Goal: Task Accomplishment & Management: Complete application form

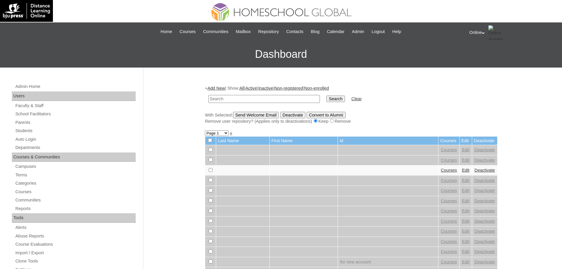
click at [217, 99] on input "text" at bounding box center [263, 99] width 111 height 8
click at [196, 13] on div at bounding box center [281, 10] width 374 height 21
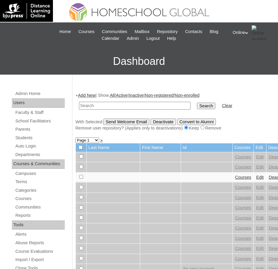
click at [100, 105] on input "text" at bounding box center [134, 106] width 111 height 8
paste input "HG265OACAD2025"
type input "HG265OACAD2025"
click at [197, 103] on input "Search" at bounding box center [206, 106] width 18 height 6
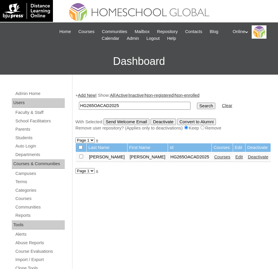
click at [214, 157] on link "Courses" at bounding box center [222, 157] width 16 height 5
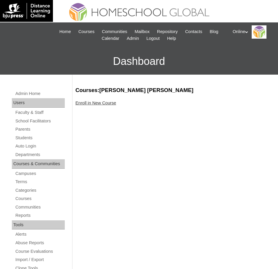
click at [103, 103] on link "Enroll in New Course" at bounding box center [95, 103] width 41 height 5
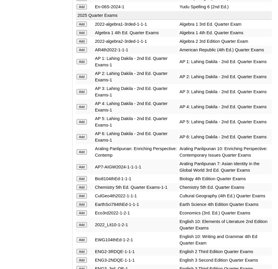
scroll to position [648, 0]
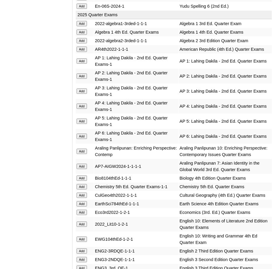
click at [81, 89] on input "Add" at bounding box center [82, 91] width 10 height 5
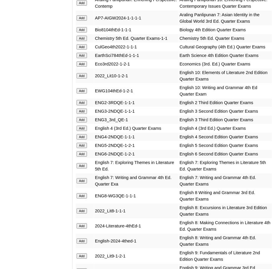
scroll to position [802, 0]
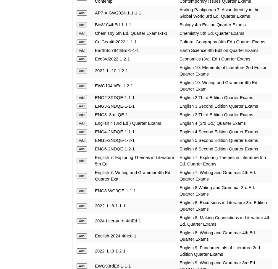
click at [84, 114] on input "Add" at bounding box center [82, 114] width 10 height 5
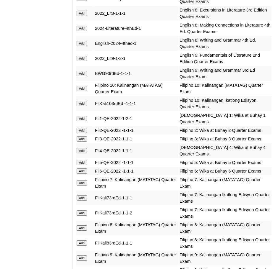
scroll to position [997, 0]
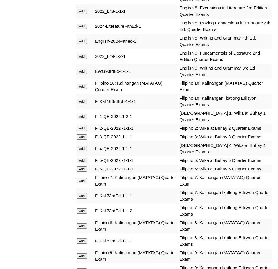
click at [82, 134] on input "Add" at bounding box center [82, 136] width 10 height 5
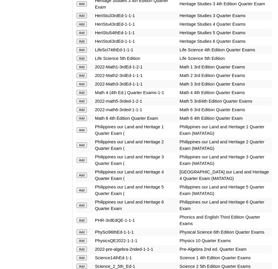
scroll to position [1322, 0]
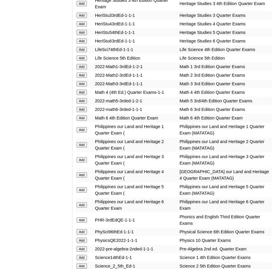
click at [82, 81] on input "Add" at bounding box center [82, 83] width 10 height 5
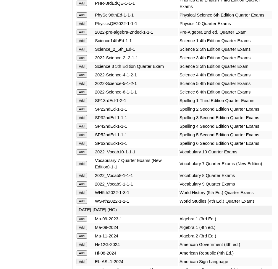
scroll to position [1538, 0]
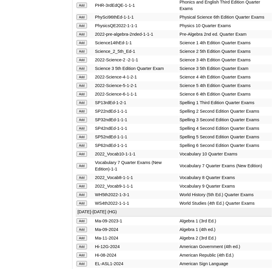
click at [81, 66] on input "Add" at bounding box center [82, 68] width 10 height 5
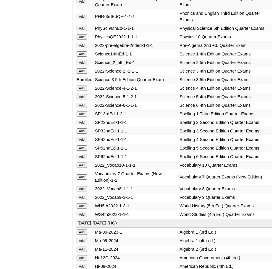
scroll to position [1526, 0]
click at [82, 129] on input "Add" at bounding box center [82, 131] width 10 height 5
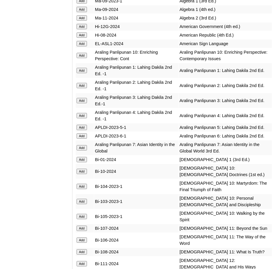
scroll to position [1758, 0]
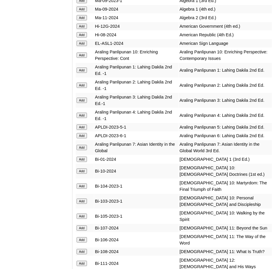
click at [82, 98] on input "Add" at bounding box center [82, 100] width 10 height 5
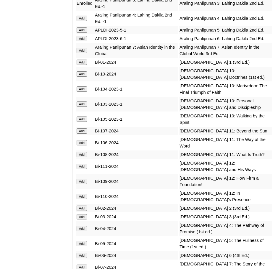
scroll to position [1857, 0]
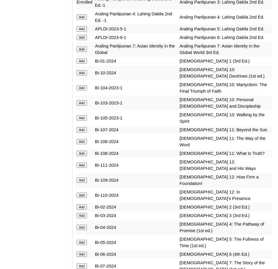
click at [83, 213] on input "Add" at bounding box center [82, 215] width 10 height 5
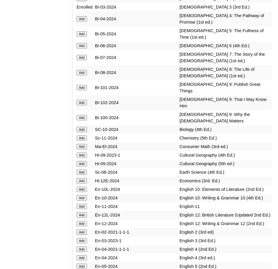
scroll to position [2076, 0]
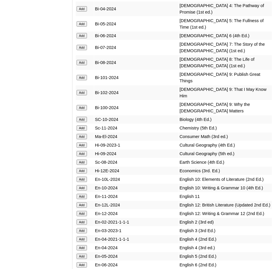
click at [80, 228] on input "Add" at bounding box center [82, 230] width 10 height 5
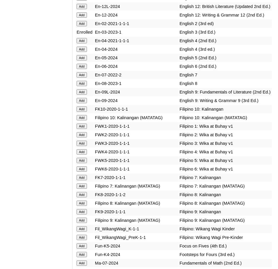
scroll to position [2277, 0]
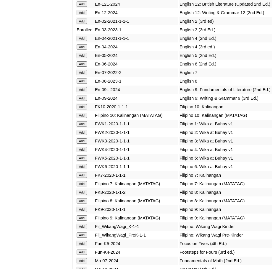
click at [79, 139] on input "Add" at bounding box center [82, 141] width 10 height 5
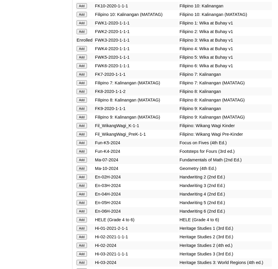
scroll to position [2378, 0]
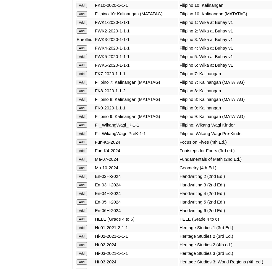
click at [83, 183] on input "Add" at bounding box center [82, 185] width 10 height 5
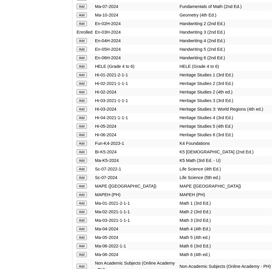
scroll to position [2532, 0]
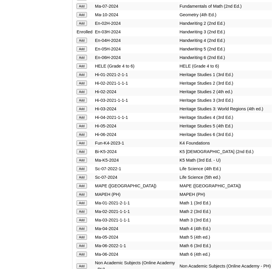
click at [83, 218] on input "Add" at bounding box center [82, 220] width 10 height 5
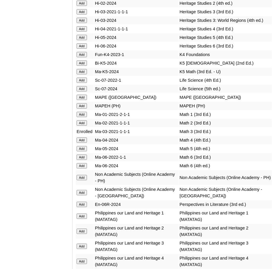
scroll to position [2621, 0]
click at [79, 175] on input "Add" at bounding box center [82, 177] width 10 height 5
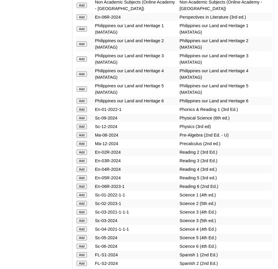
scroll to position [2808, 0]
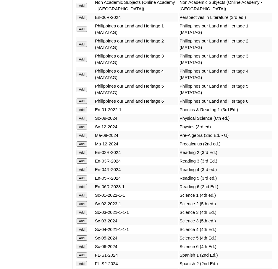
click at [84, 159] on input "Add" at bounding box center [82, 161] width 10 height 5
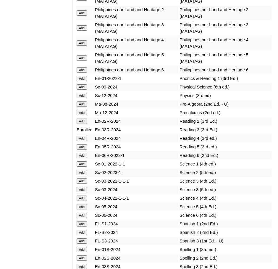
scroll to position [2839, 0]
click at [79, 187] on input "Add" at bounding box center [82, 189] width 10 height 5
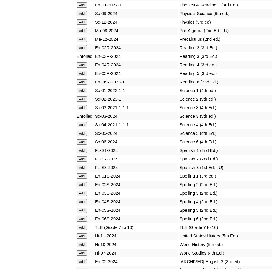
scroll to position [2913, 0]
click at [83, 191] on input "Add" at bounding box center [82, 193] width 10 height 5
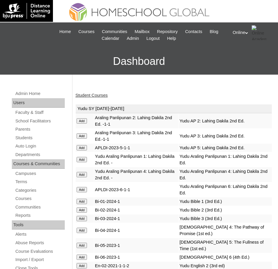
click at [94, 95] on link "Student Courses" at bounding box center [91, 95] width 32 height 5
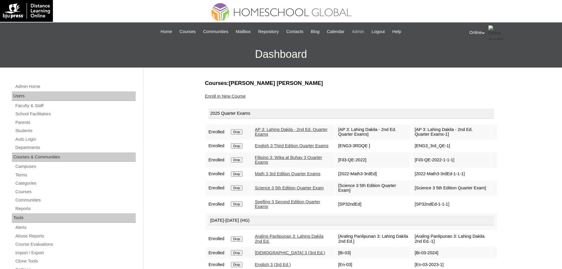
click at [277, 29] on span "Admin" at bounding box center [358, 31] width 12 height 7
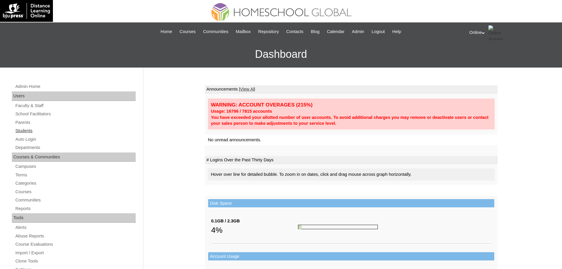
click at [24, 129] on link "Students" at bounding box center [75, 130] width 121 height 7
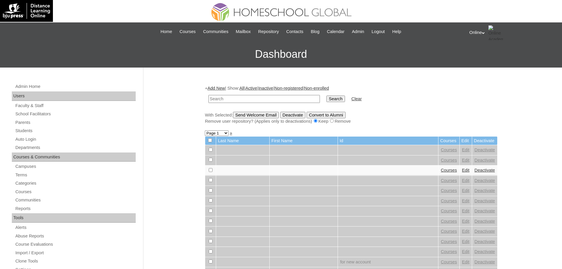
paste input "HGP0217-OACAD2025"
type input "HGP0217-OACAD2025"
click at [326, 100] on input "Search" at bounding box center [335, 99] width 18 height 6
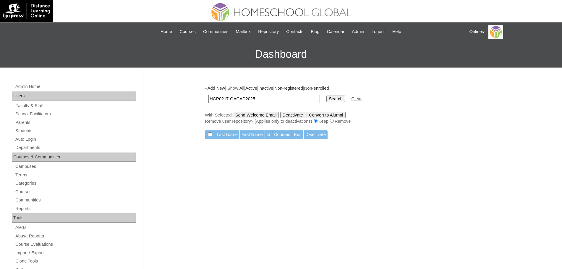
click at [220, 86] on link "Add New" at bounding box center [215, 88] width 17 height 5
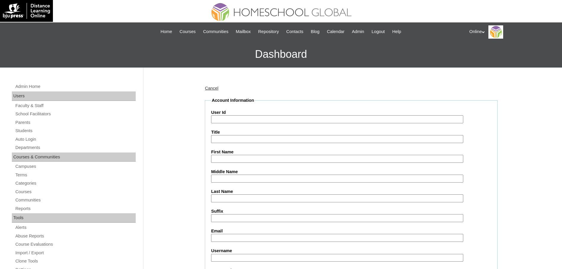
click at [263, 118] on input "User Id" at bounding box center [337, 120] width 252 height 8
paste input "HGP0217-OACAD2025"
type input "HGP0217-OACAD2025"
click at [246, 159] on input "First Name" at bounding box center [337, 159] width 252 height 8
paste input "Jeaneth Cabrales"
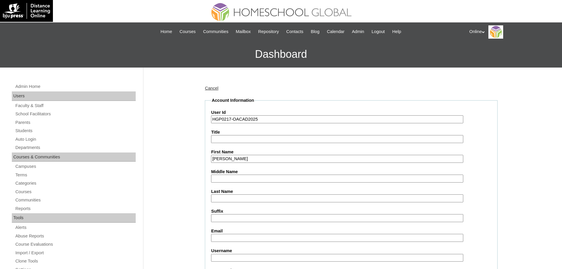
type input "[PERSON_NAME]"
click at [228, 201] on input "Last Name" at bounding box center [337, 199] width 252 height 8
paste input "Cabrales"
type input "Cabrales"
click at [230, 236] on input "Email" at bounding box center [337, 238] width 252 height 8
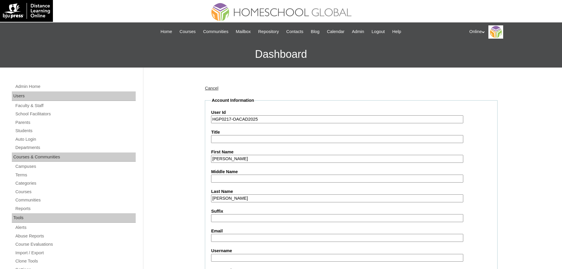
paste input "jeanfaja@gmail.com"
type input "jeanfaja@gmail.com"
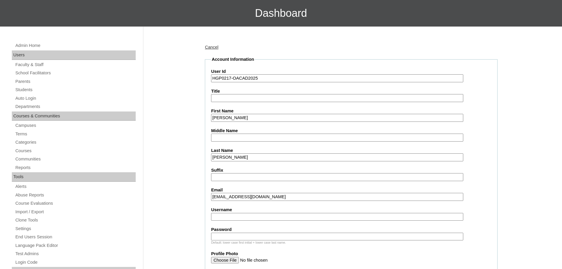
scroll to position [41, 0]
click at [277, 217] on input "Username" at bounding box center [337, 217] width 252 height 8
paste input "jcabrales2025 Jhg6s"
type input "jcabrales2025"
click at [260, 235] on input "Password" at bounding box center [337, 237] width 252 height 8
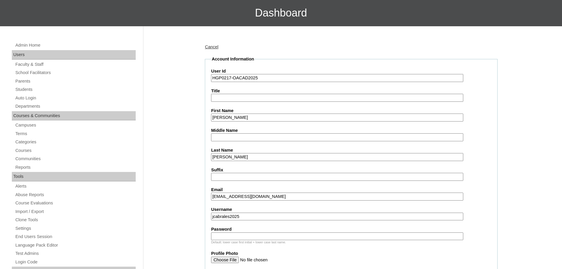
paste input "Jhg6s"
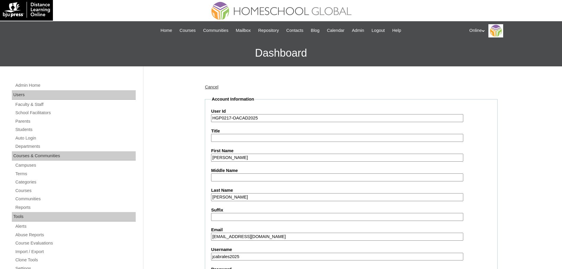
scroll to position [0, 0]
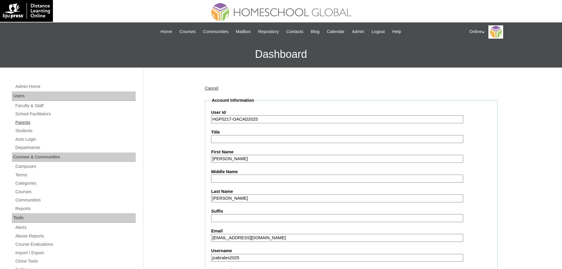
type input "Jhg6s"
click at [26, 122] on link "Parents" at bounding box center [75, 122] width 121 height 7
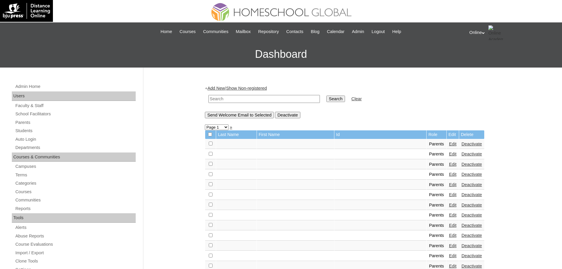
click at [225, 87] on link "Add New" at bounding box center [215, 88] width 17 height 5
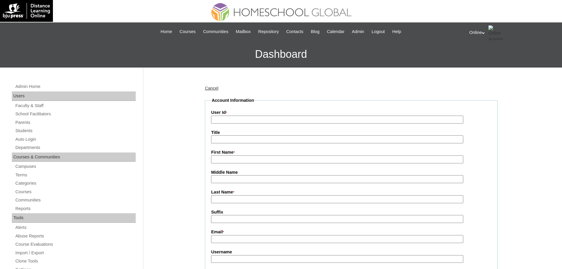
click at [230, 121] on input "User Id *" at bounding box center [337, 120] width 252 height 8
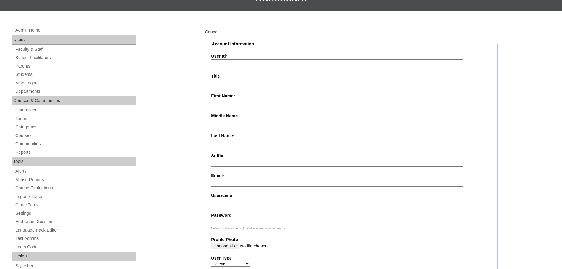
scroll to position [58, 0]
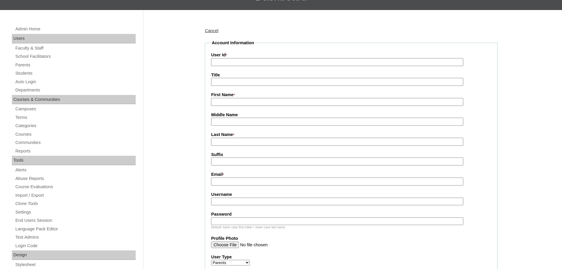
click at [231, 204] on input "Username" at bounding box center [337, 202] width 252 height 8
paste input "Jhg6s"
type input "Jhg6s"
click at [227, 224] on input "Password" at bounding box center [337, 222] width 252 height 8
paste input "Jhg6s"
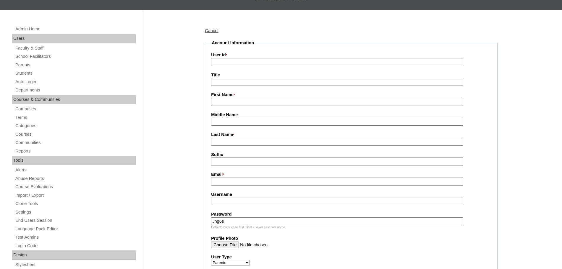
type input "Jhg6s"
click at [220, 201] on div "Username" at bounding box center [351, 199] width 280 height 14
click at [220, 201] on input "Username" at bounding box center [337, 202] width 252 height 8
paste input "jcabrales2025"
type input "jcabrales2025"
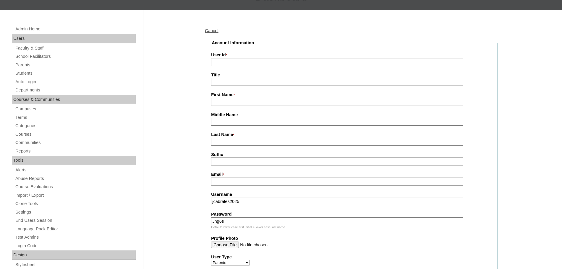
click at [239, 103] on input "First Name *" at bounding box center [337, 102] width 252 height 8
paste input "[EMAIL_ADDRESS][DOMAIN_NAME]"
type input "[EMAIL_ADDRESS][DOMAIN_NAME]"
click at [218, 183] on input "Email *" at bounding box center [337, 182] width 252 height 8
paste input "[EMAIL_ADDRESS][DOMAIN_NAME]"
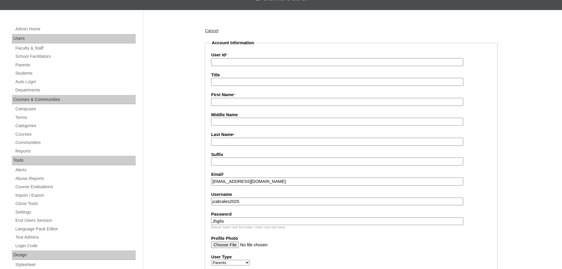
type input "[EMAIL_ADDRESS][DOMAIN_NAME]"
click at [230, 104] on input "First Name *" at bounding box center [337, 102] width 252 height 8
paste input "[PERSON_NAME]"
type input "[PERSON_NAME]"
click at [232, 139] on input "Last Name *" at bounding box center [337, 142] width 252 height 8
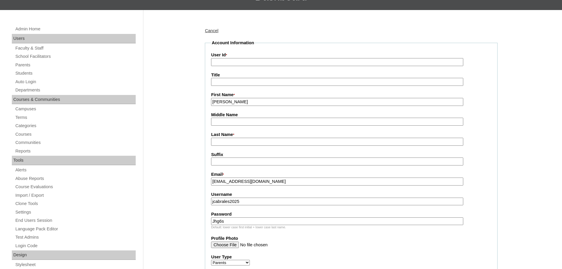
paste input "[PERSON_NAME]"
type input "[PERSON_NAME]"
click at [235, 63] on input "User Id *" at bounding box center [337, 62] width 252 height 8
paste input "HGP0218-OACAD2025"
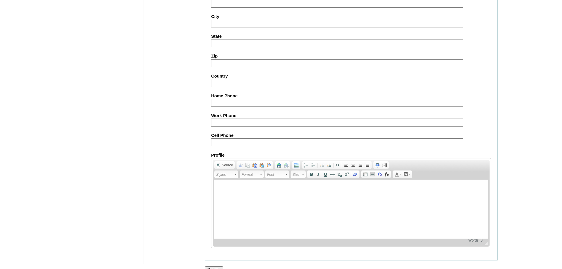
scroll to position [529, 0]
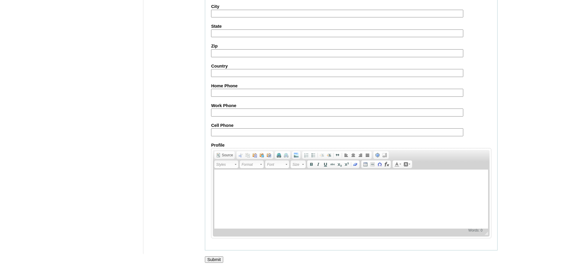
type input "HGP0218-OACAD2025"
click at [216, 257] on input "Submit" at bounding box center [214, 260] width 18 height 6
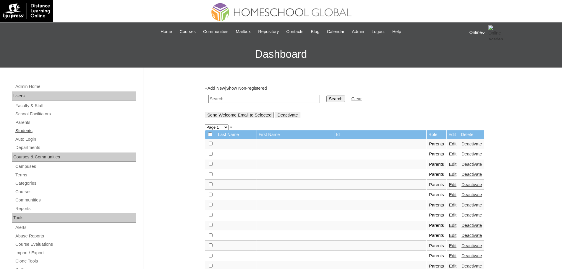
click at [27, 130] on link "Students" at bounding box center [75, 130] width 121 height 7
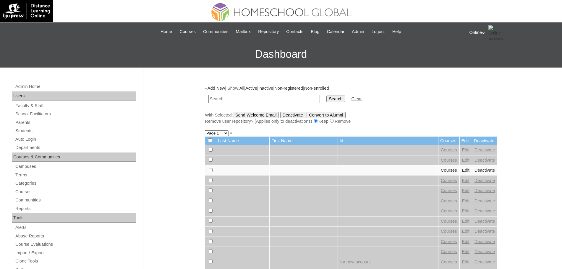
click at [222, 88] on link "Add New" at bounding box center [215, 88] width 17 height 5
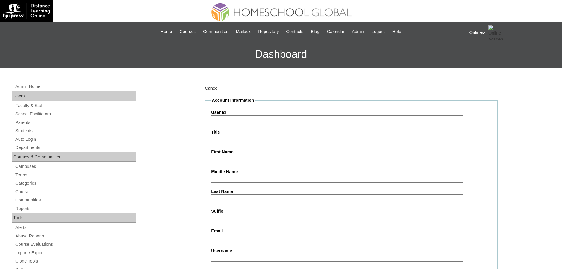
click at [228, 118] on input "User Id" at bounding box center [337, 120] width 252 height 8
paste input "HG266OACAD2025"
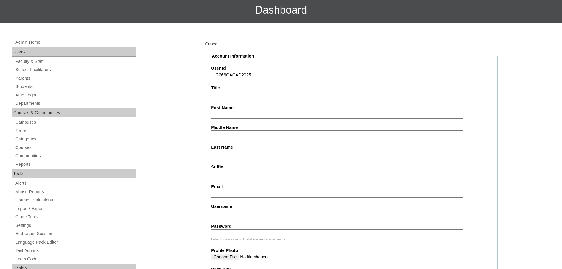
scroll to position [47, 0]
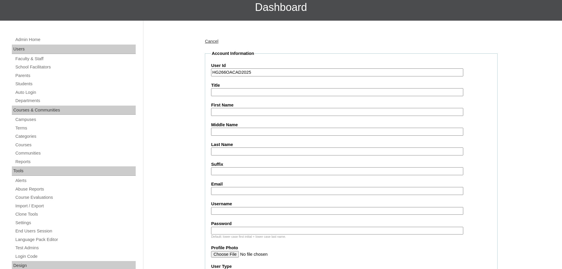
type input "HG266OACAD2025"
click at [236, 191] on input "Email" at bounding box center [337, 191] width 252 height 8
paste input "[EMAIL_ADDRESS][DOMAIN_NAME]"
type input "[EMAIL_ADDRESS][DOMAIN_NAME]"
click at [244, 113] on input "First Name" at bounding box center [337, 112] width 252 height 8
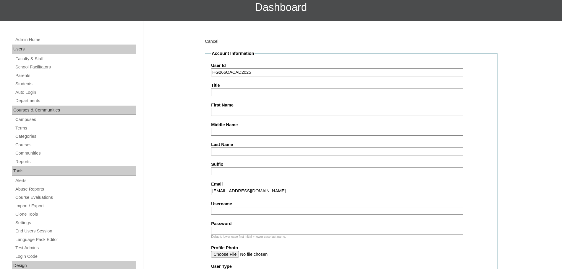
paste input "arwin.cabrales2025 Ufa5c"
type input "arwin.cabrales2025"
click at [235, 149] on input "Last Name" at bounding box center [337, 152] width 252 height 8
paste input "Ufa5c"
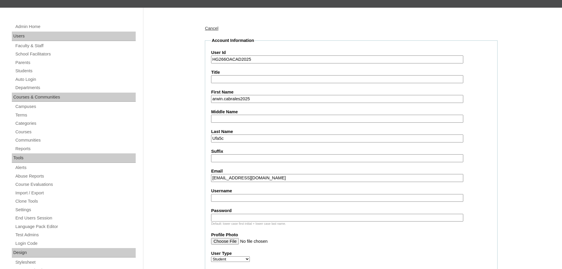
scroll to position [60, 0]
type input "Ufa5c"
click at [228, 197] on input "Username" at bounding box center [337, 198] width 252 height 8
click at [223, 218] on input "Password" at bounding box center [337, 218] width 252 height 8
paste input "Ufa5c"
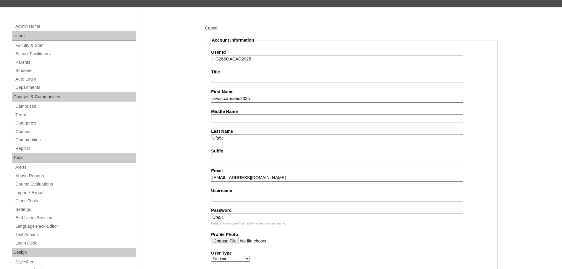
type input "Ufa5c"
drag, startPoint x: 258, startPoint y: 95, endPoint x: 202, endPoint y: 106, distance: 56.5
click at [218, 199] on input "Username" at bounding box center [337, 198] width 252 height 8
paste input "arwin.cabrales2025"
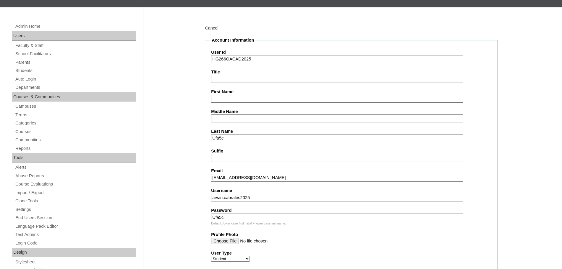
type input "arwin.cabrales2025"
click at [227, 99] on input "First Name" at bounding box center [337, 99] width 252 height 8
paste input "Arwin Jacob Faja CABRALES"
type input "Arwin Jacob"
drag, startPoint x: 258, startPoint y: 139, endPoint x: 183, endPoint y: 145, distance: 75.0
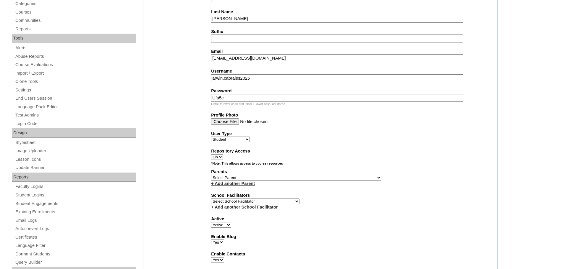
scroll to position [182, 0]
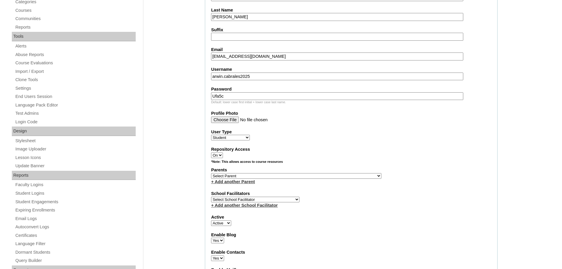
type input "Cabrales"
click at [251, 175] on select "Select Parent , , , , , , , , , , , , , , , , , , , , , , , , , , , , , , , , ,…" at bounding box center [296, 176] width 170 height 6
select select "43940"
click at [211, 173] on select "Select Parent , , , , , , , , , , , , , , , , , , , , , , , , , , , , , , , , ,…" at bounding box center [296, 176] width 170 height 6
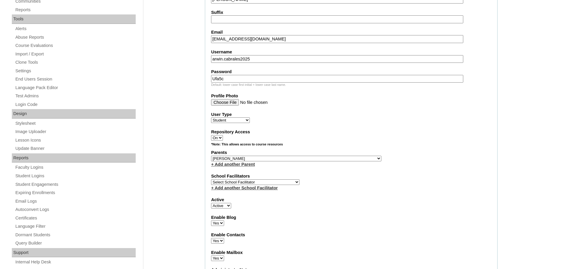
scroll to position [199, 0]
click at [273, 179] on select "Select School Facilitator Norman Añain Ruffa Abadijas Mary Abella Gloryfe Abion…" at bounding box center [255, 182] width 88 height 6
select select "43686"
click at [211, 179] on select "Select School Facilitator Norman Añain Ruffa Abadijas Mary Abella Gloryfe Abion…" at bounding box center [255, 182] width 88 height 6
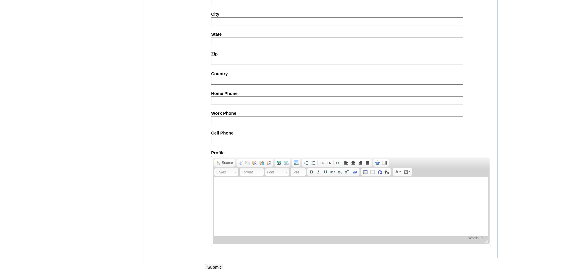
scroll to position [630, 0]
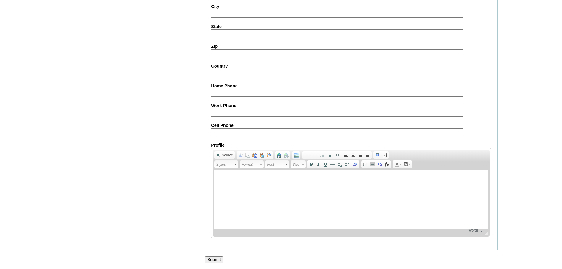
click at [217, 257] on input "Submit" at bounding box center [214, 260] width 18 height 6
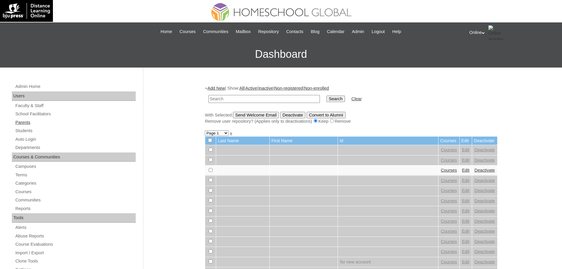
click at [30, 121] on link "Parents" at bounding box center [75, 122] width 121 height 7
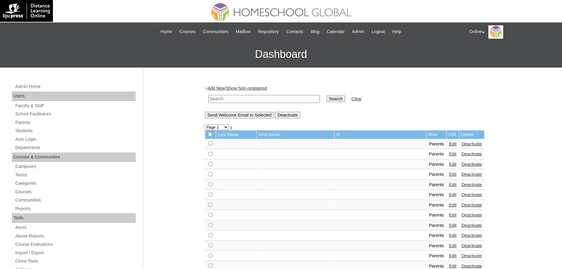
click at [214, 100] on input "text" at bounding box center [263, 99] width 111 height 8
type input "[PERSON_NAME]"
click at [326, 96] on input "Search" at bounding box center [335, 99] width 18 height 6
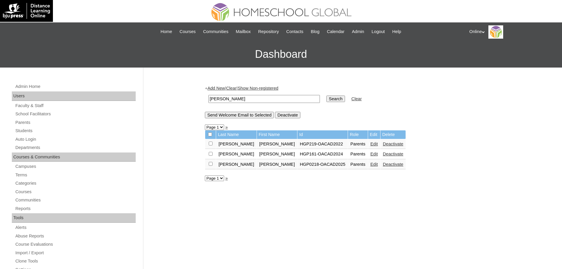
click at [370, 152] on link "Edit" at bounding box center [373, 154] width 7 height 5
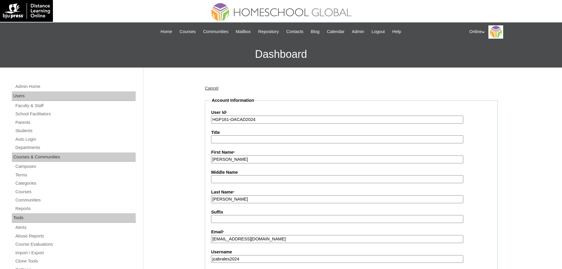
click at [312, 162] on input "[PERSON_NAME]" at bounding box center [337, 160] width 252 height 8
type input "[PERSON_NAME] (old account)"
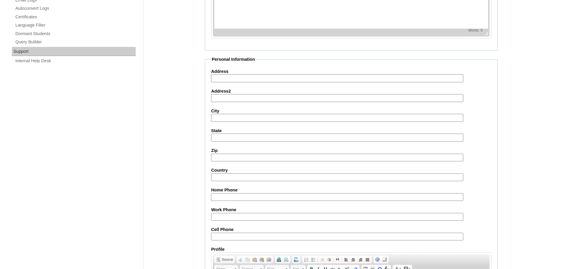
scroll to position [452, 0]
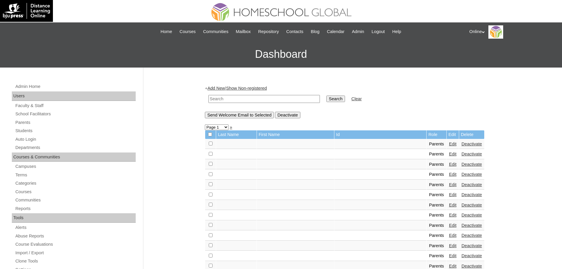
click at [227, 97] on input "text" at bounding box center [263, 99] width 111 height 8
type input "[PERSON_NAME]"
click at [326, 98] on input "Search" at bounding box center [335, 99] width 18 height 6
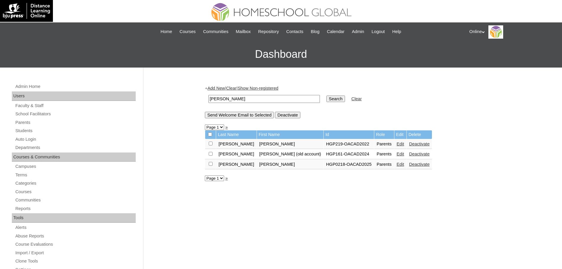
click at [396, 144] on link "Edit" at bounding box center [399, 144] width 7 height 5
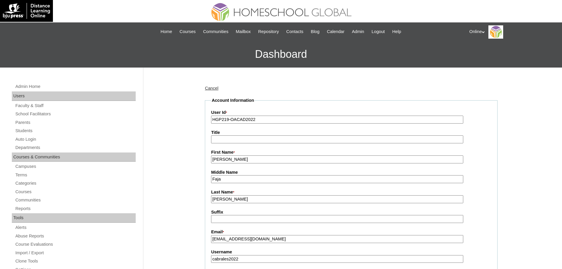
click at [339, 162] on input "[PERSON_NAME]" at bounding box center [337, 160] width 252 height 8
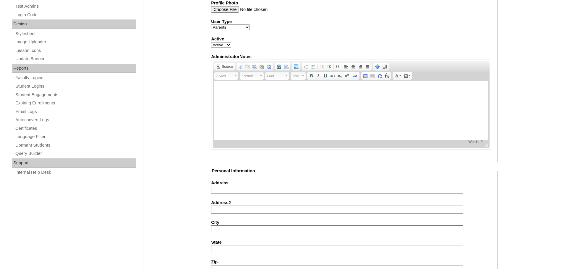
scroll to position [507, 0]
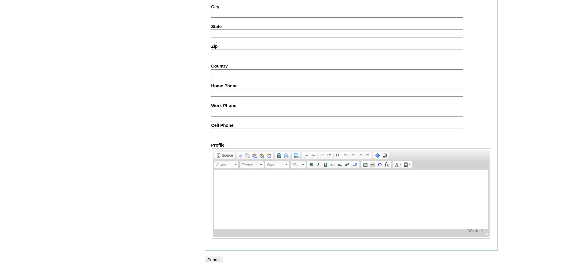
type input "[PERSON_NAME] (old account)"
click at [219, 259] on input "Submit" at bounding box center [214, 260] width 18 height 6
